Goal: Task Accomplishment & Management: Manage account settings

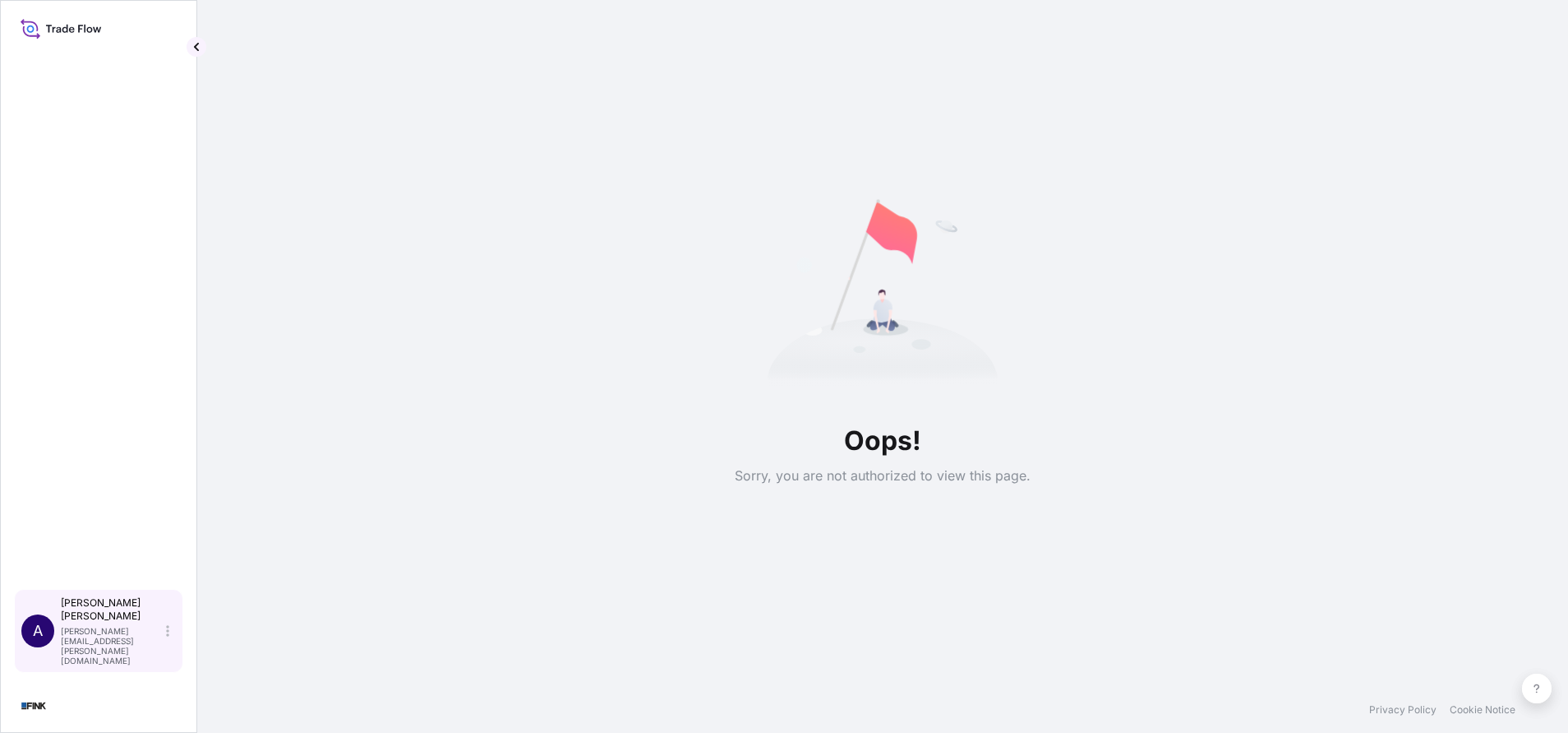
click at [170, 638] on div "[PERSON_NAME] [PERSON_NAME][EMAIL_ADDRESS][PERSON_NAME][DOMAIN_NAME]" at bounding box center [118, 631] width 115 height 69
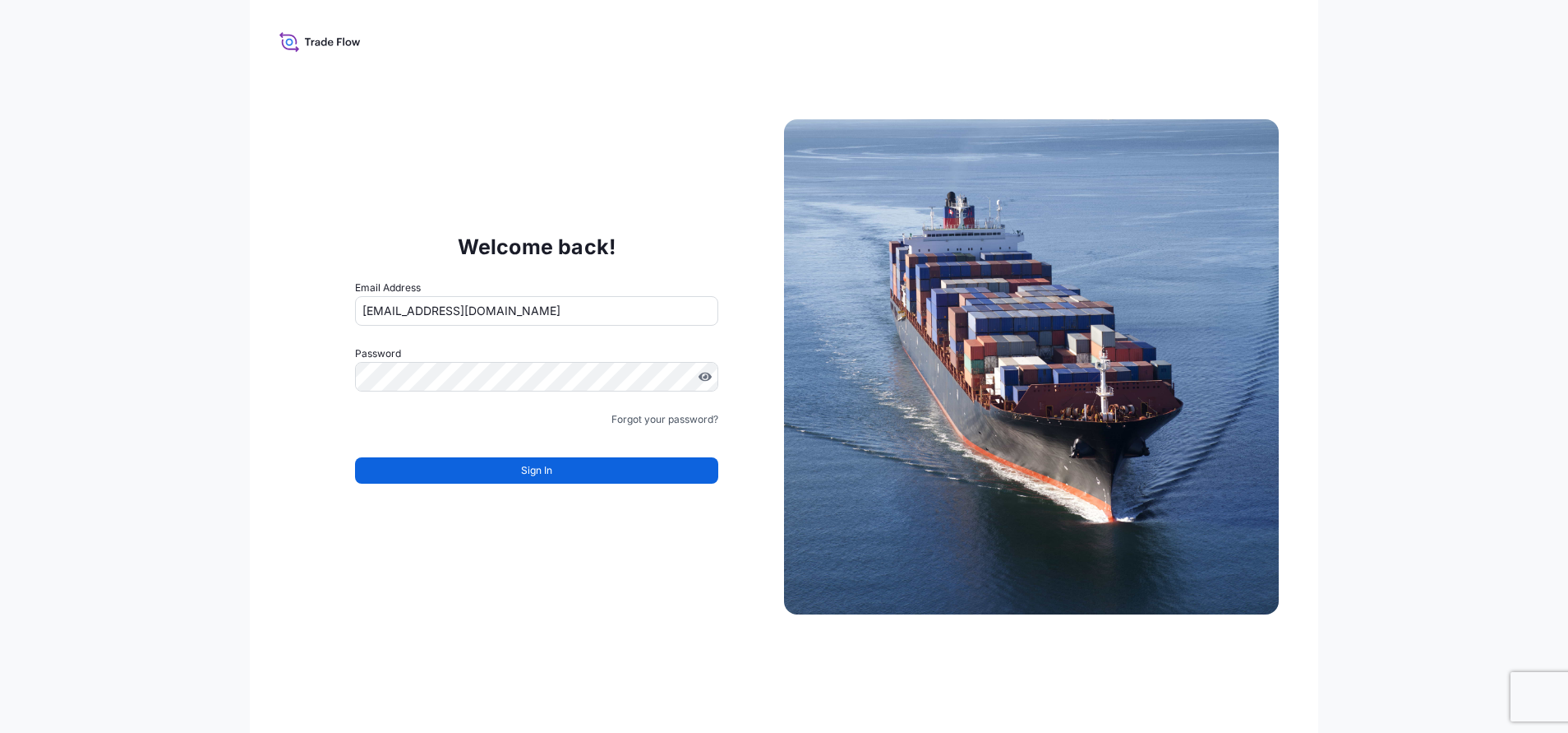
click at [571, 310] on input "[EMAIL_ADDRESS][DOMAIN_NAME]" at bounding box center [536, 311] width 363 height 30
type input "T"
click at [342, 429] on div "Welcome back! Email Address [PERSON_NAME][EMAIL_ADDRESS][PERSON_NAME][DOMAIN_NA…" at bounding box center [537, 366] width 495 height 338
click at [406, 468] on button "Sign In" at bounding box center [536, 470] width 363 height 26
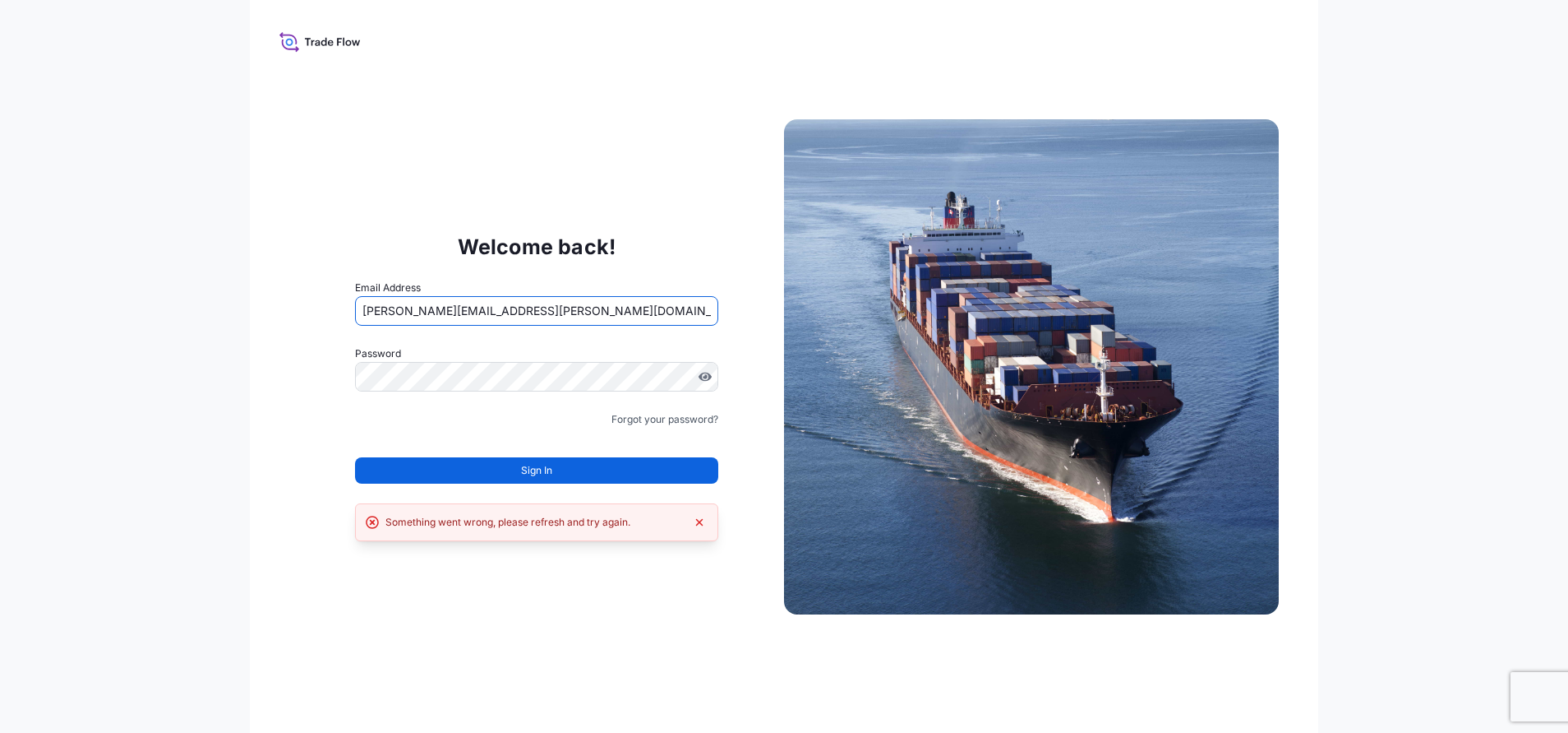
drag, startPoint x: 583, startPoint y: 310, endPoint x: 353, endPoint y: 326, distance: 230.6
click at [353, 326] on div "Welcome back! Email Address [PERSON_NAME][EMAIL_ADDRESS][PERSON_NAME][DOMAIN_NA…" at bounding box center [537, 366] width 495 height 338
paste input "es"
type input "[PERSON_NAME][EMAIL_ADDRESS][PERSON_NAME][DOMAIN_NAME]"
click at [328, 328] on div "Welcome back! Email Address [PERSON_NAME][EMAIL_ADDRESS][PERSON_NAME][DOMAIN_NA…" at bounding box center [537, 366] width 495 height 338
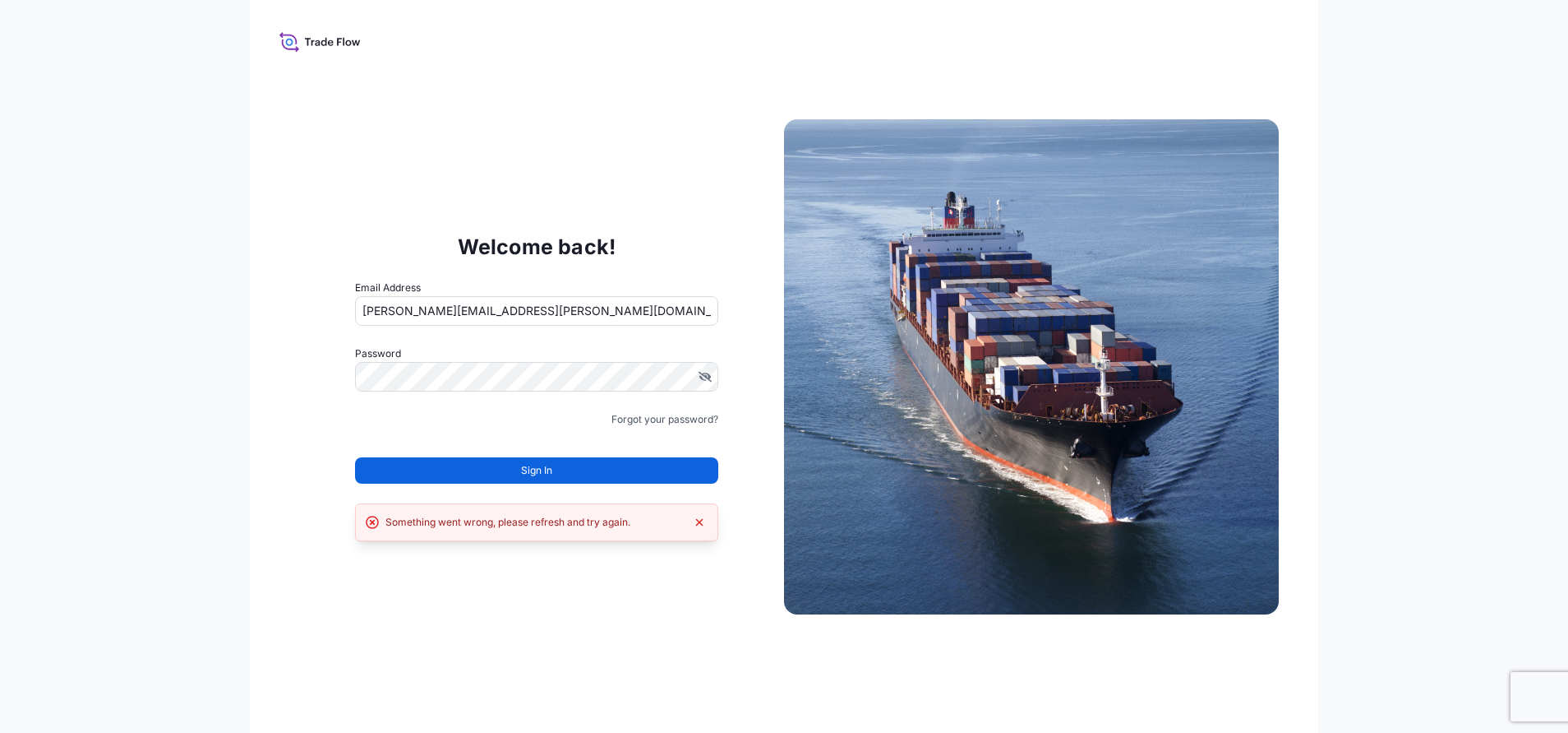
click at [351, 427] on div "Welcome back! Email Address [PERSON_NAME][EMAIL_ADDRESS][PERSON_NAME][DOMAIN_NA…" at bounding box center [537, 366] width 495 height 338
click at [506, 467] on button "Sign In" at bounding box center [536, 470] width 363 height 26
click at [380, 406] on form "Email Address [PERSON_NAME][EMAIL_ADDRESS][PERSON_NAME][DOMAIN_NAME] Password M…" at bounding box center [536, 391] width 363 height 223
click at [416, 467] on button "Sign In" at bounding box center [536, 470] width 363 height 26
click at [363, 429] on form "Email Address [PERSON_NAME][EMAIL_ADDRESS][PERSON_NAME][DOMAIN_NAME] Password M…" at bounding box center [536, 391] width 363 height 223
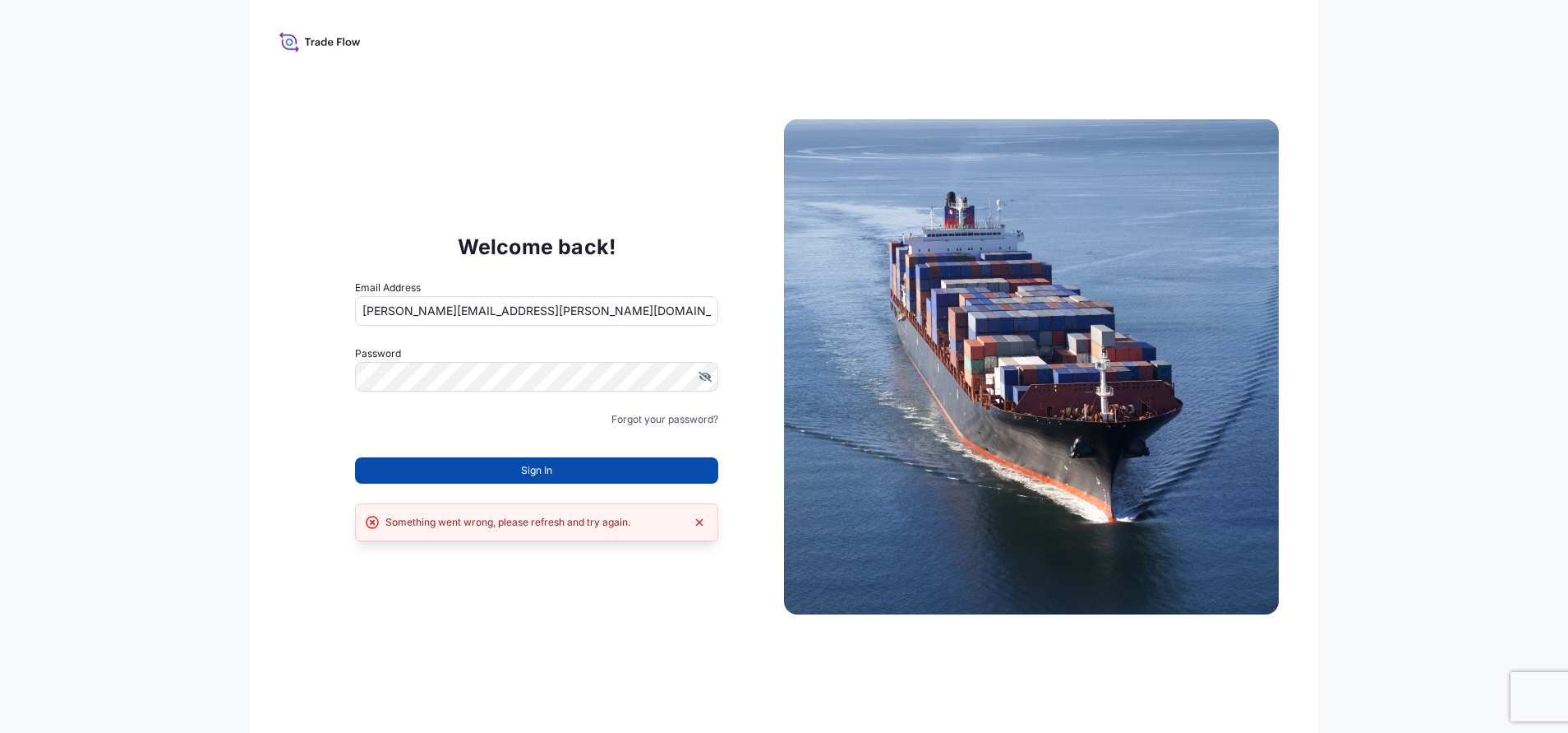
click at [397, 474] on button "Sign In" at bounding box center [536, 470] width 363 height 26
click at [387, 411] on div "Forgot your password?" at bounding box center [536, 420] width 363 height 17
click at [392, 465] on button "Sign In" at bounding box center [536, 470] width 363 height 26
click at [373, 432] on form "Email Address [PERSON_NAME][EMAIL_ADDRESS][PERSON_NAME][DOMAIN_NAME] Password M…" at bounding box center [536, 391] width 363 height 223
click at [394, 469] on button "Sign In" at bounding box center [536, 470] width 363 height 26
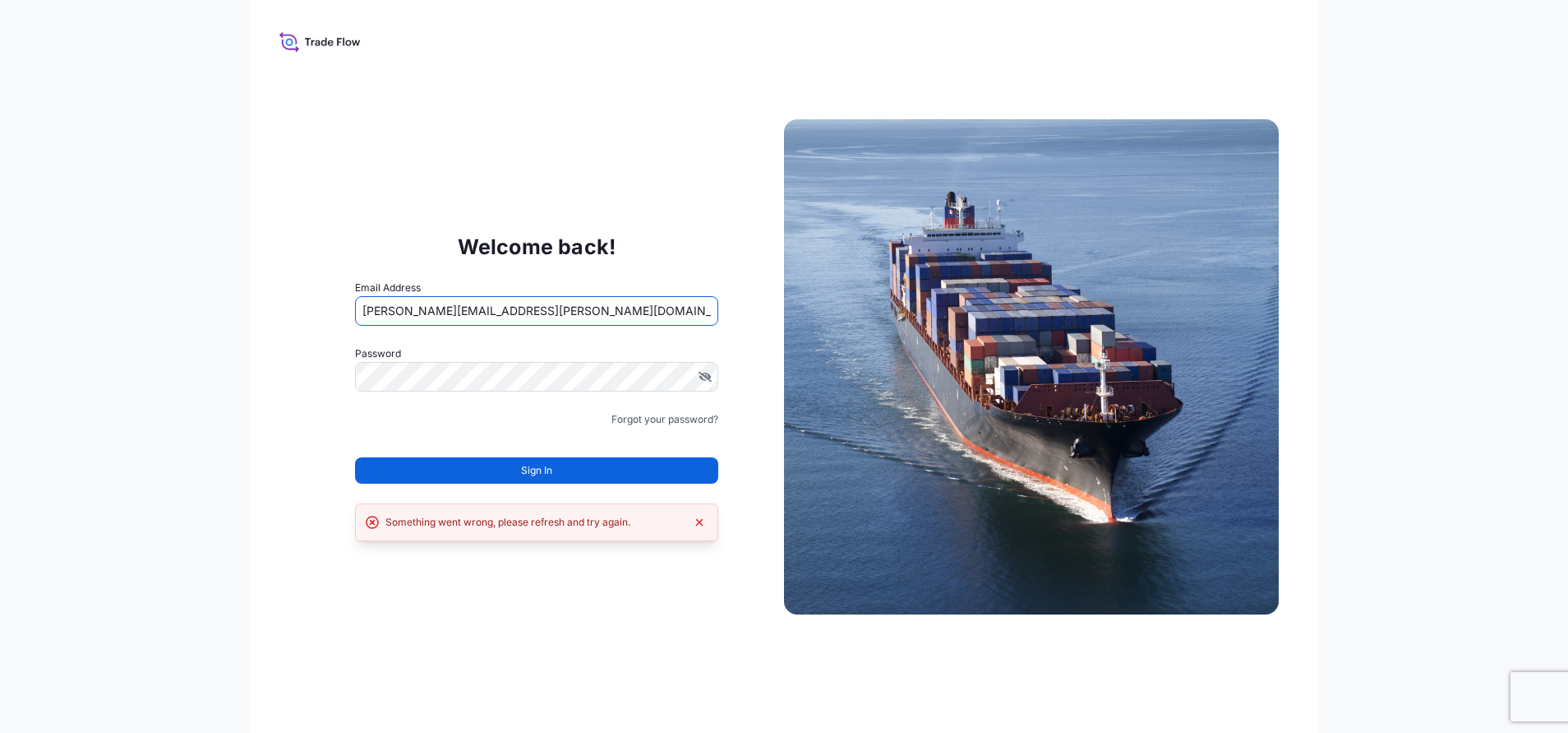
drag, startPoint x: 602, startPoint y: 312, endPoint x: 359, endPoint y: 315, distance: 243.0
click at [359, 315] on input "[PERSON_NAME][EMAIL_ADDRESS][PERSON_NAME][DOMAIN_NAME]" at bounding box center [536, 311] width 363 height 30
